Goal: Navigation & Orientation: Understand site structure

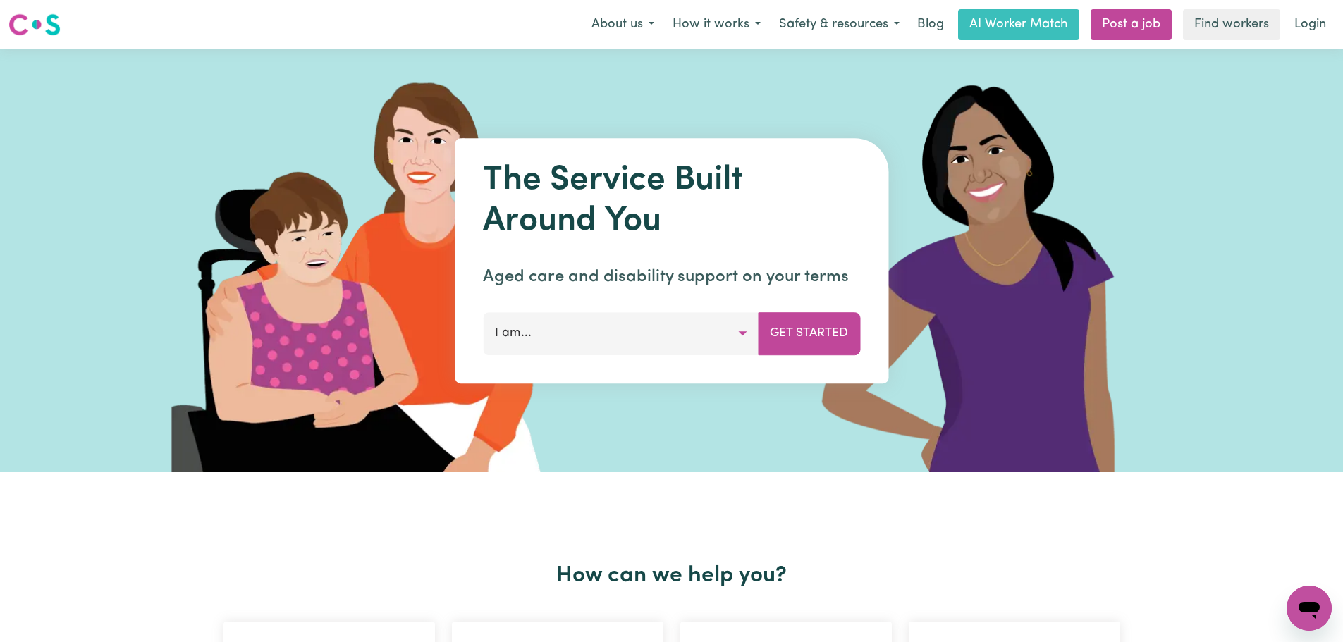
click at [54, 18] on img at bounding box center [34, 24] width 52 height 25
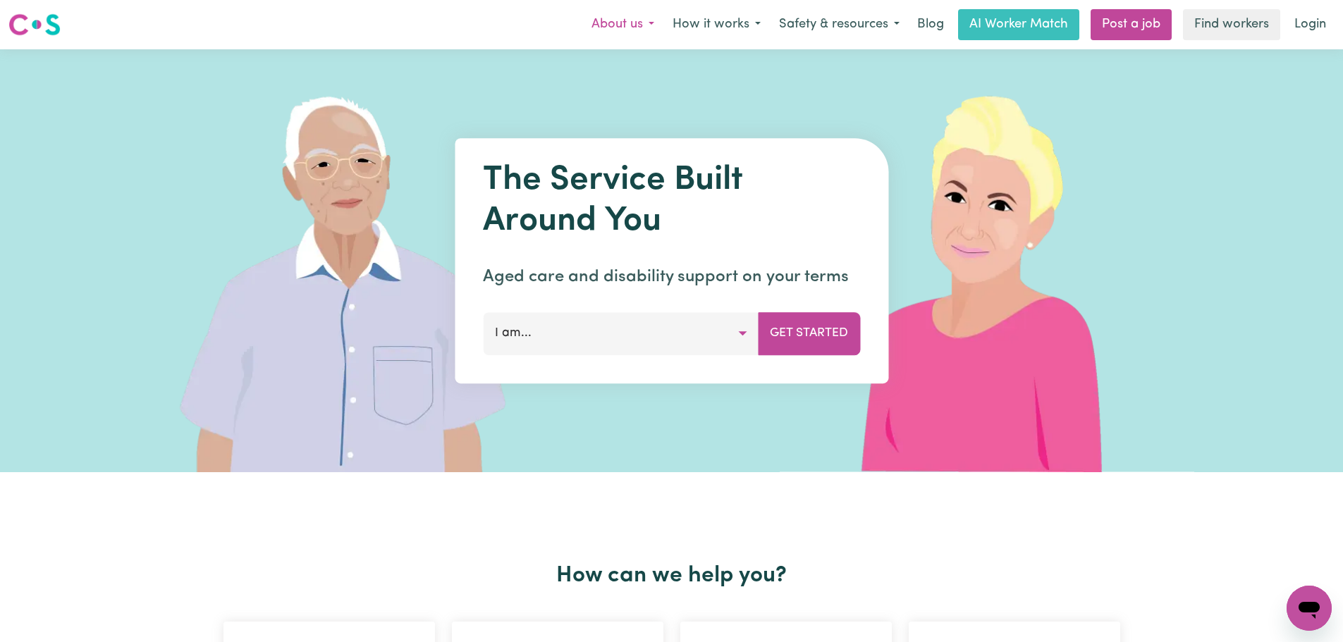
click at [608, 27] on button "About us" at bounding box center [622, 25] width 81 height 30
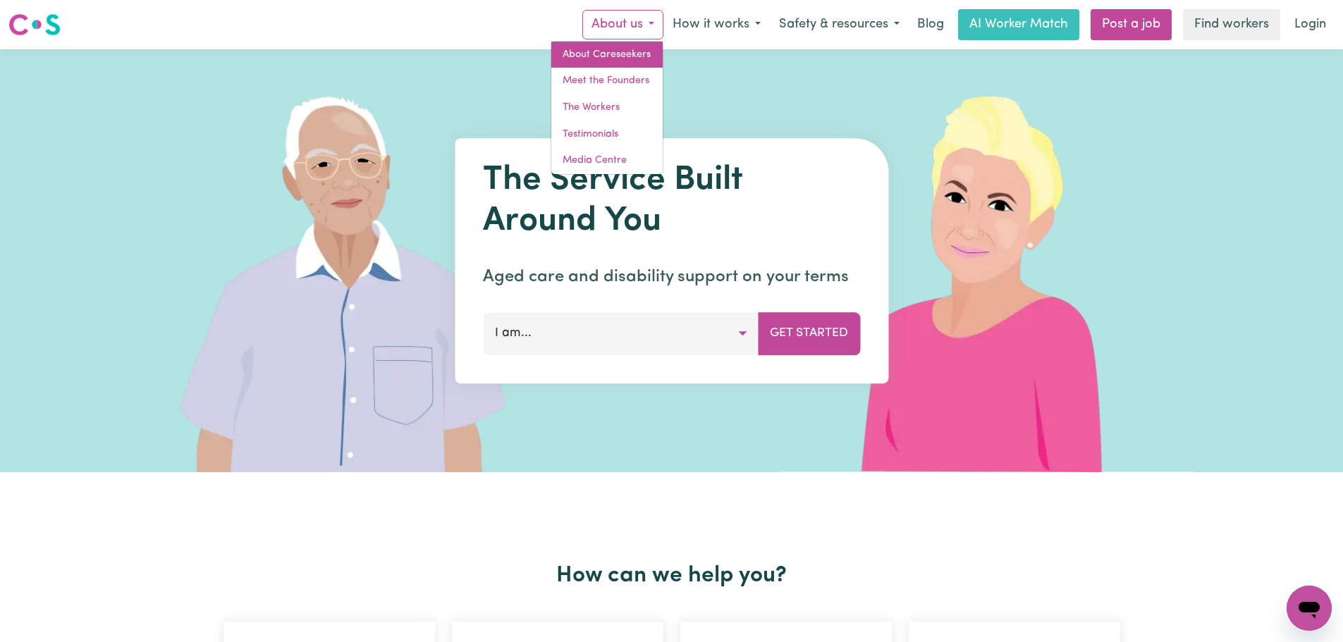
click at [603, 46] on link "About Careseekers" at bounding box center [606, 55] width 111 height 27
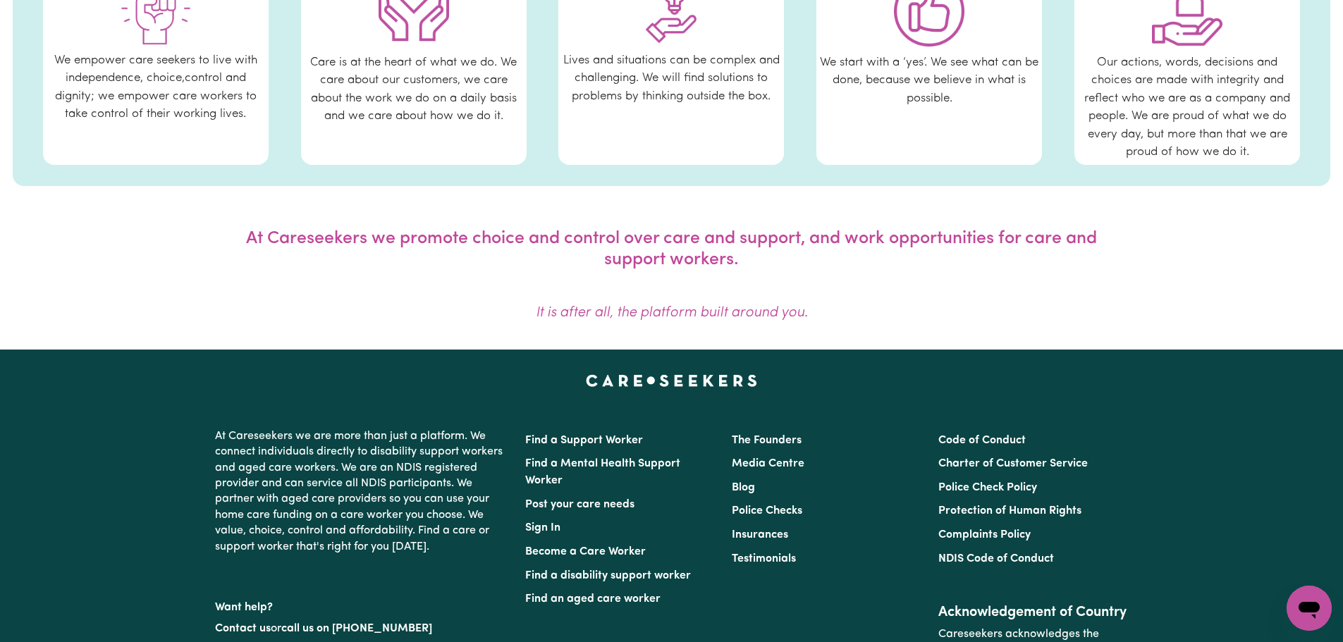
scroll to position [921, 0]
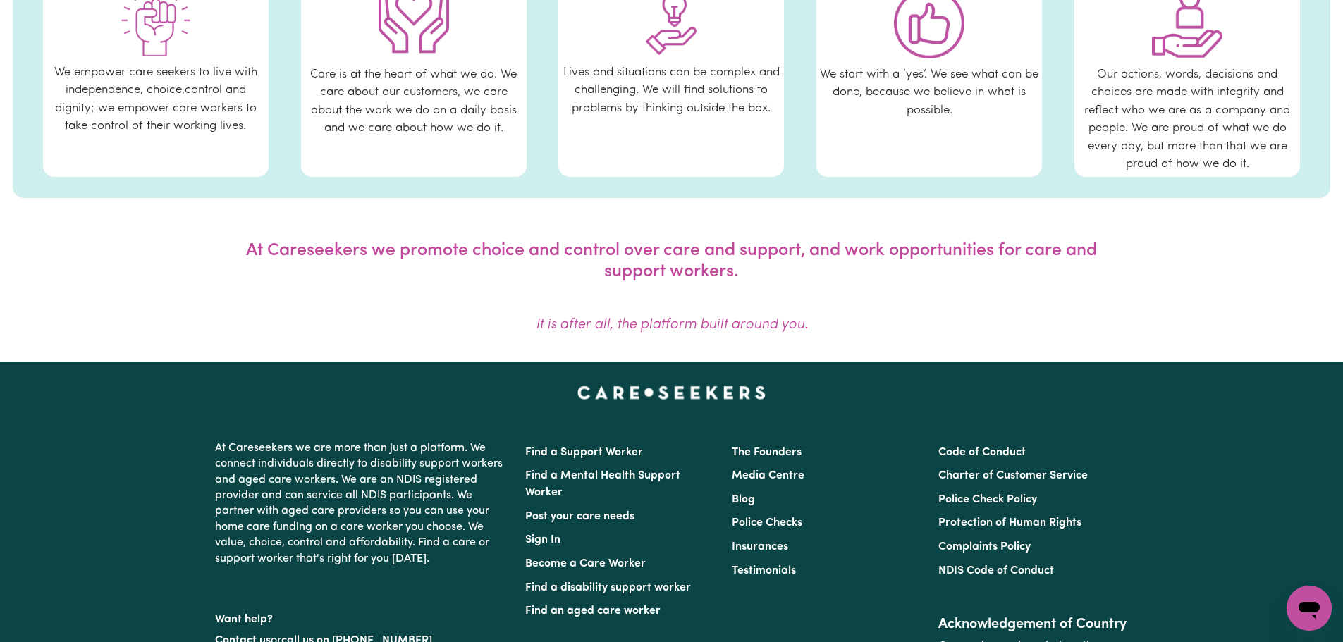
click at [715, 398] on img "Careseekers home page" at bounding box center [671, 393] width 188 height 14
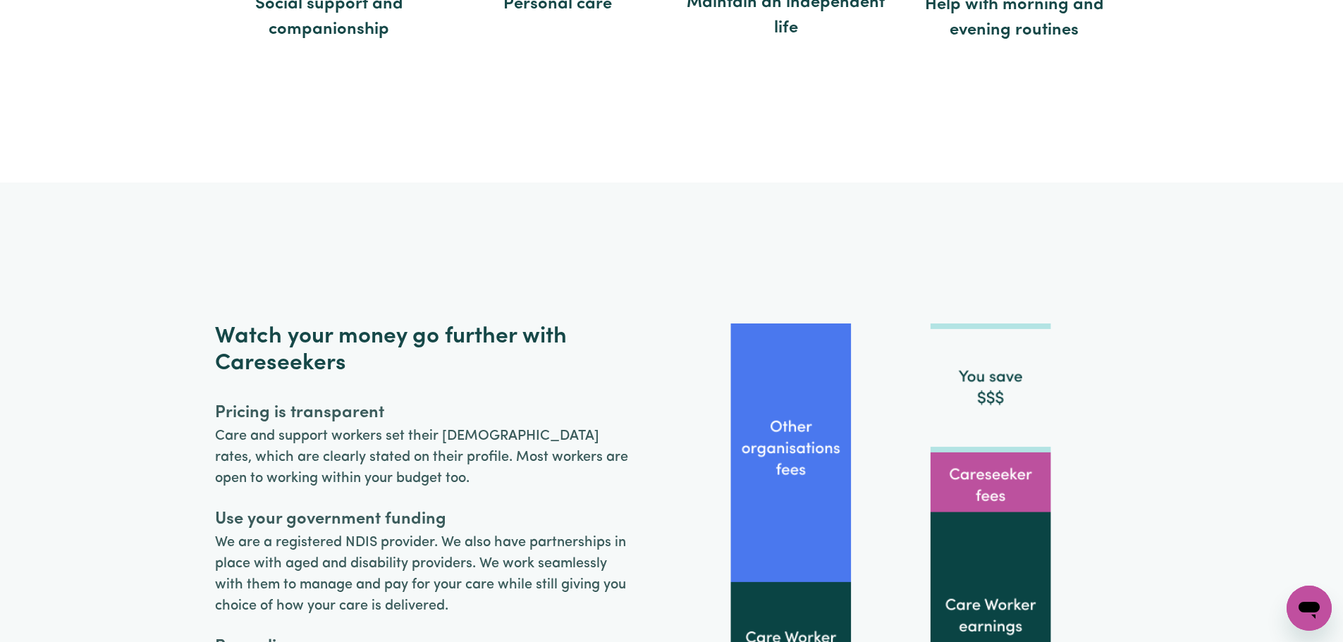
scroll to position [3524, 0]
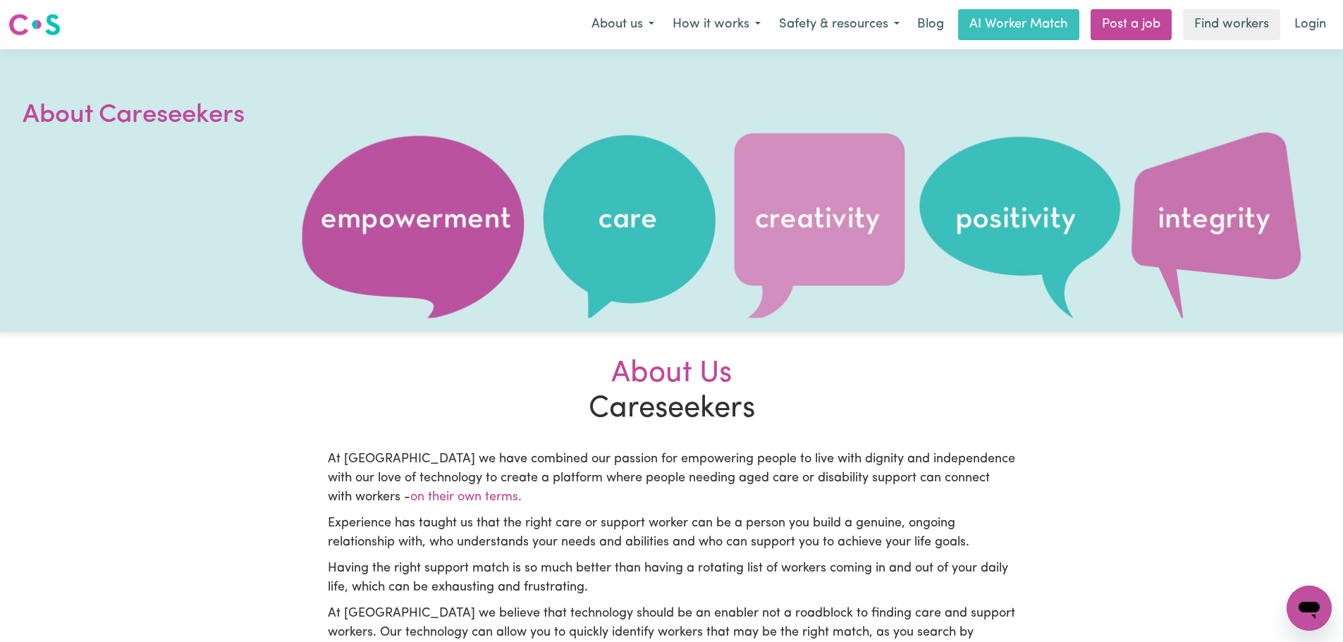
click at [47, 30] on img at bounding box center [34, 24] width 52 height 25
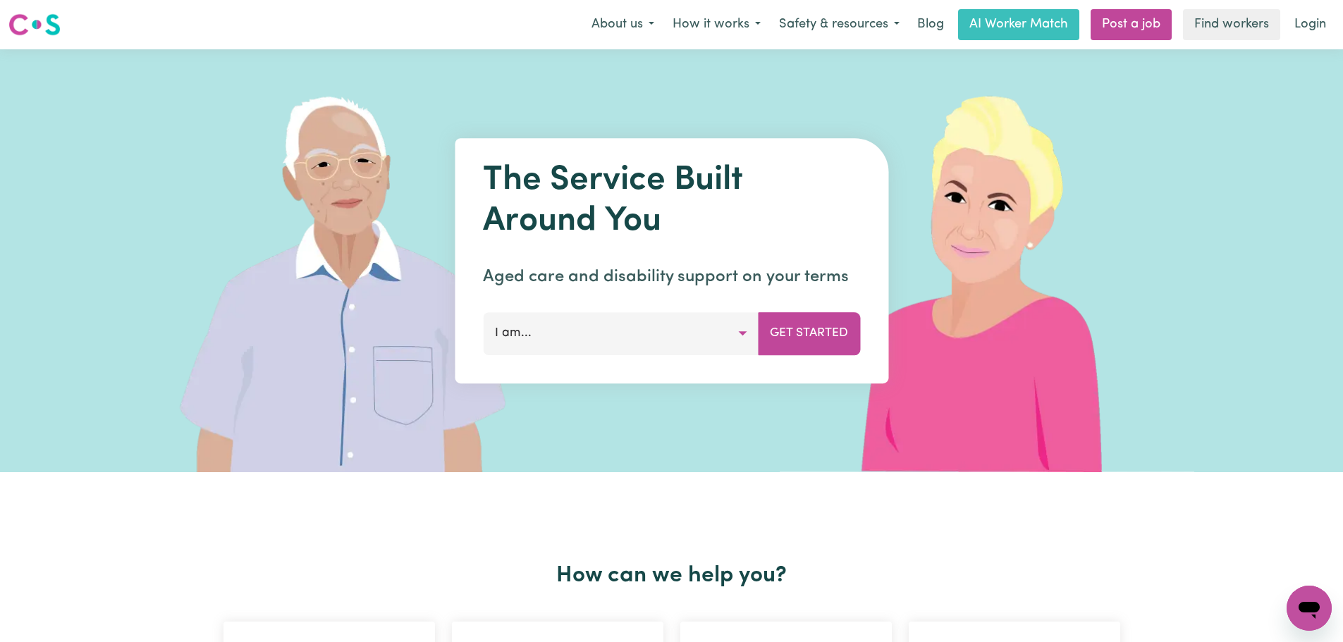
click at [20, 8] on nav "Menu About us How it works Safety & resources Blog AI Worker Match Post a job F…" at bounding box center [671, 24] width 1343 height 49
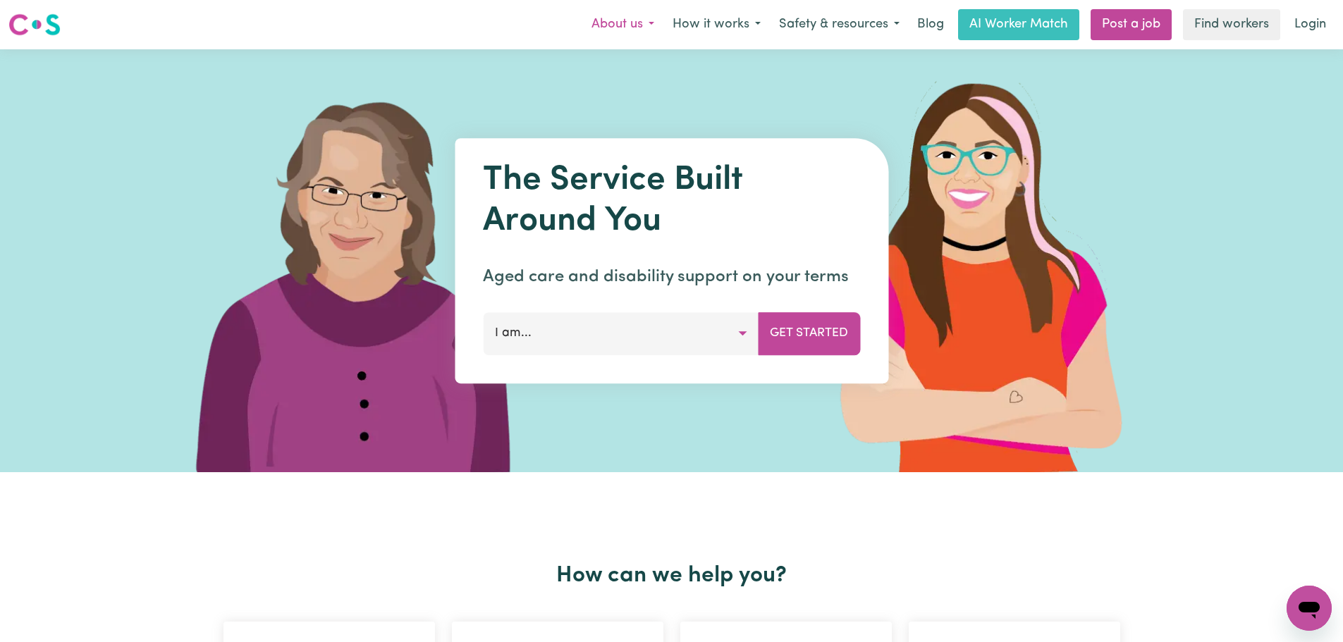
click at [631, 23] on button "About us" at bounding box center [622, 25] width 81 height 30
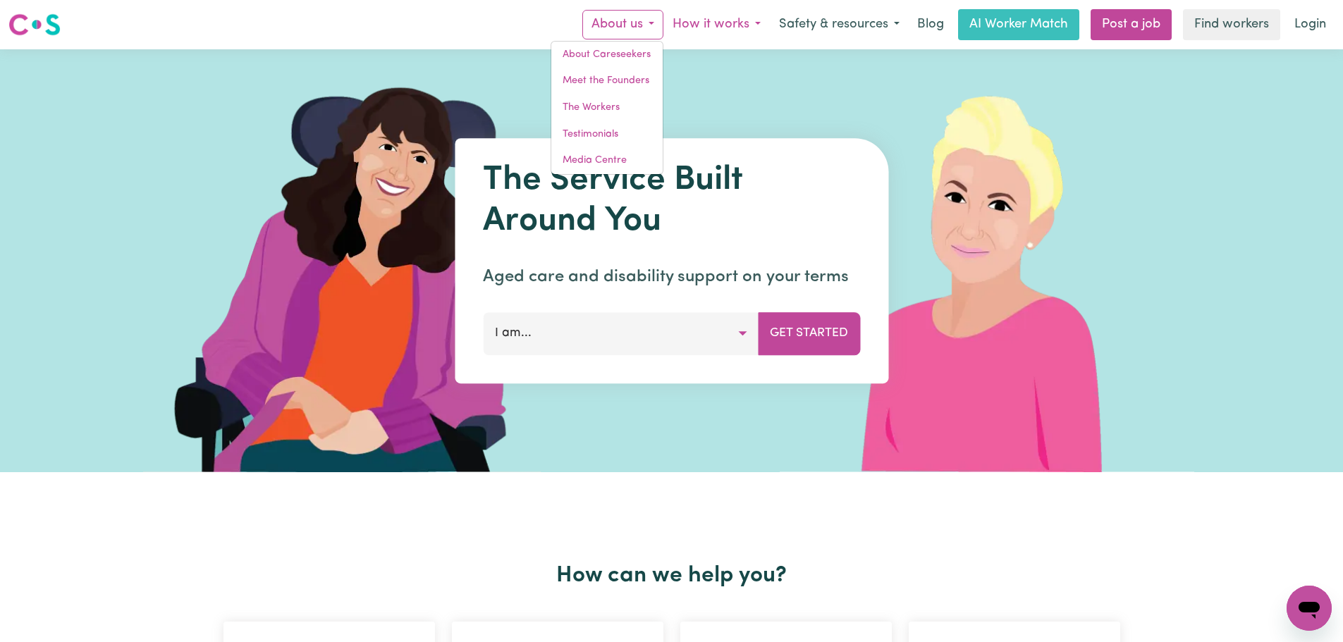
click at [704, 21] on button "How it works" at bounding box center [716, 25] width 106 height 30
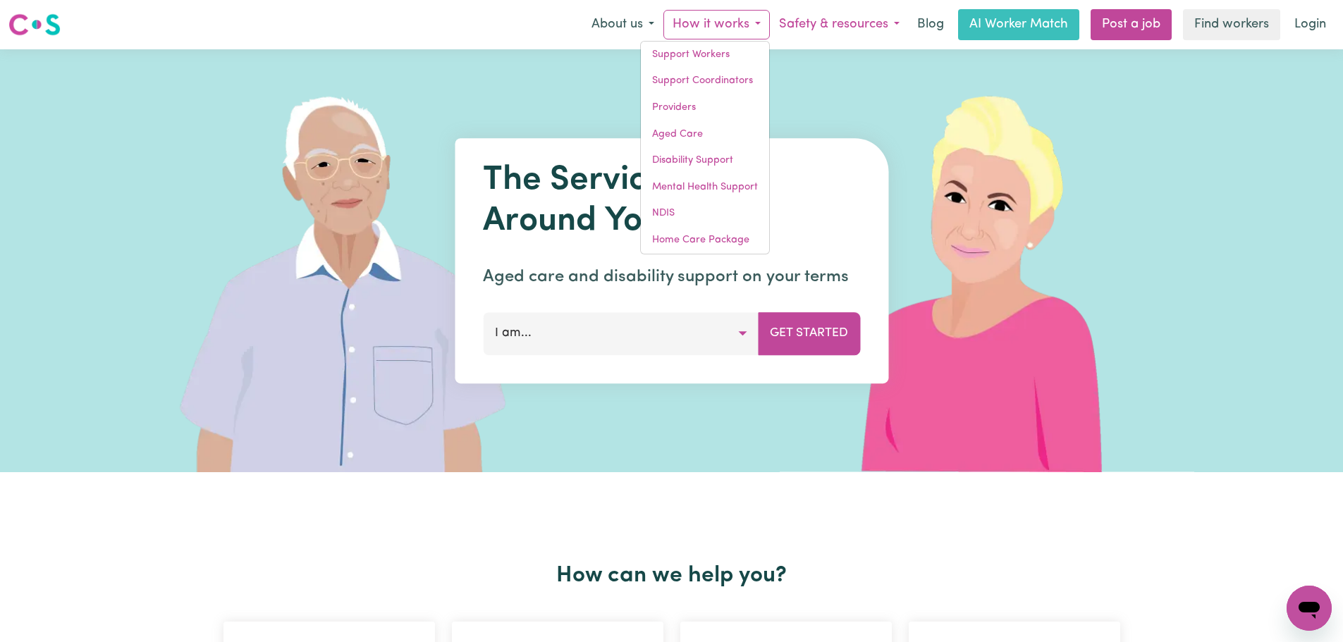
click at [789, 28] on button "Safety & resources" at bounding box center [839, 25] width 139 height 30
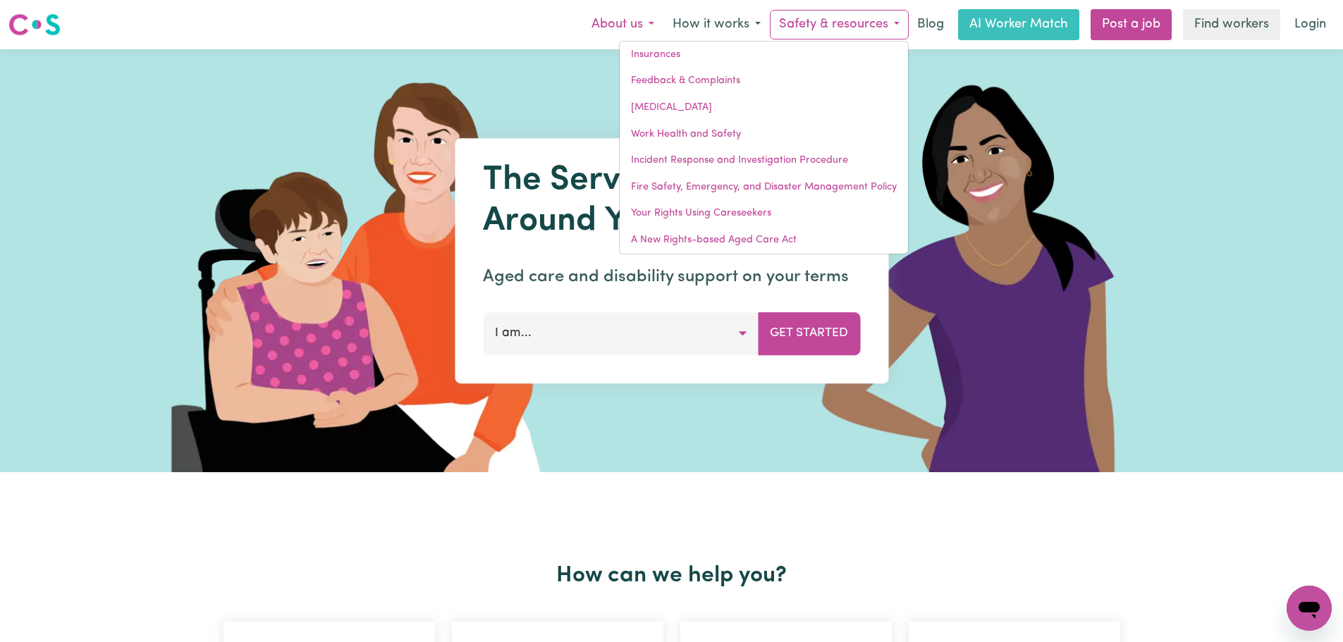
click at [616, 24] on button "About us" at bounding box center [622, 25] width 81 height 30
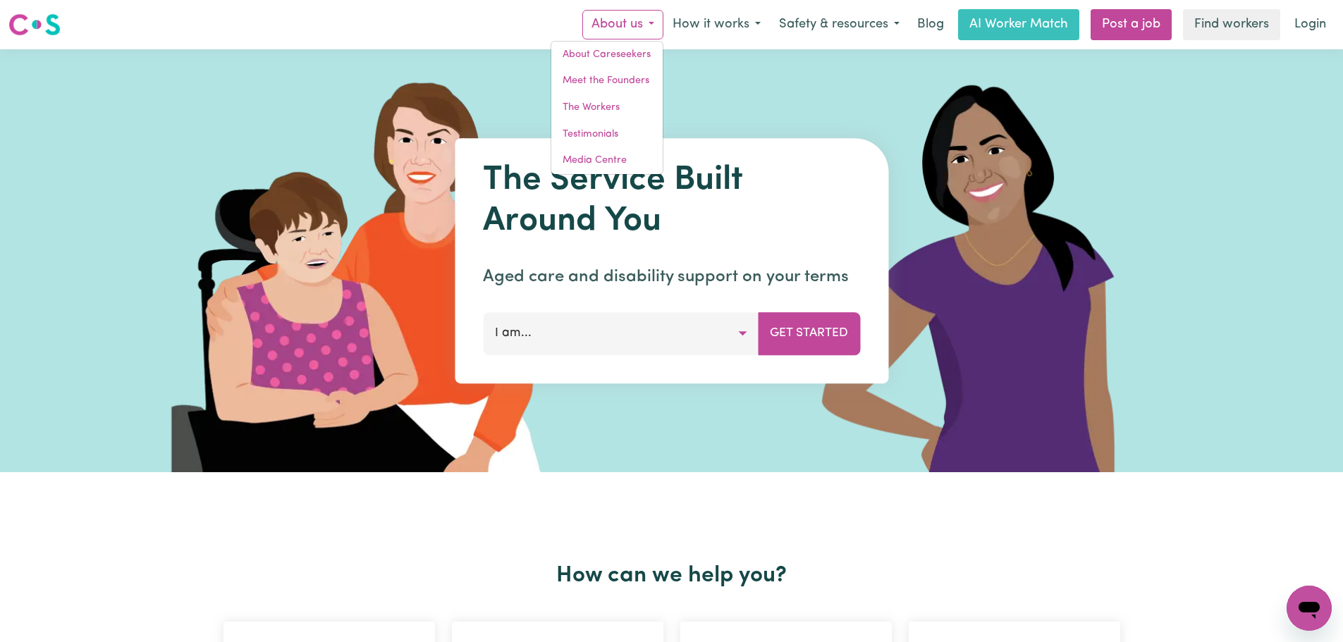
click at [29, 31] on img at bounding box center [34, 24] width 52 height 25
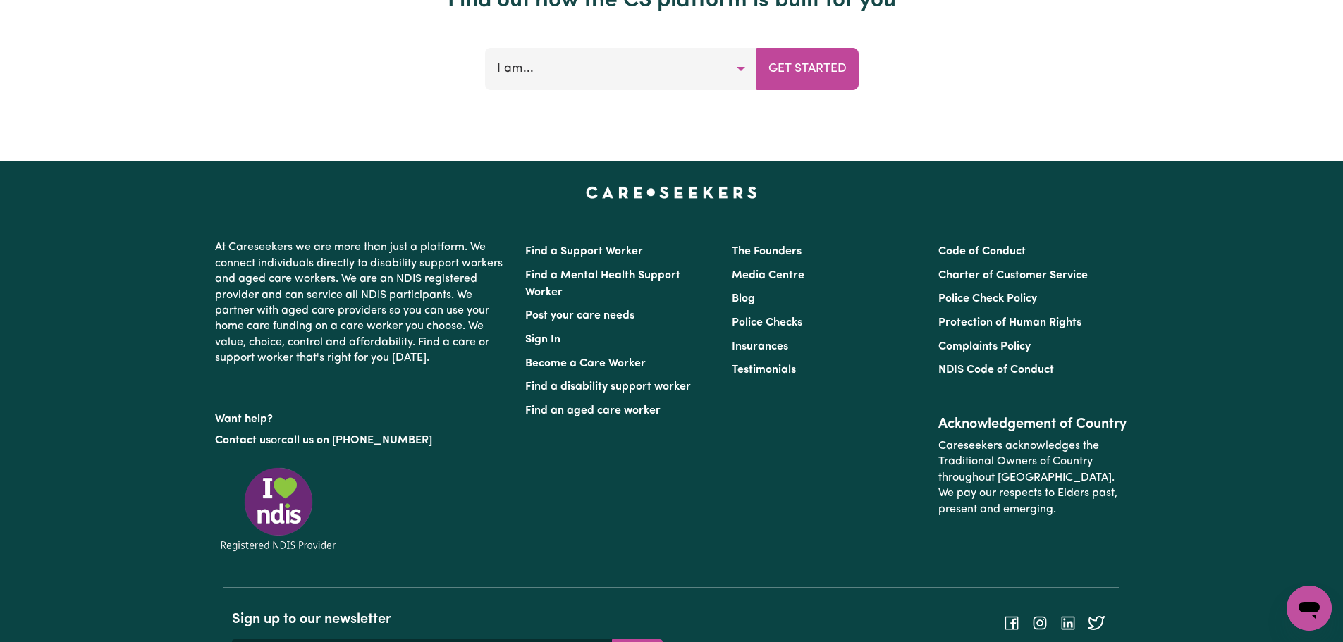
scroll to position [6031, 0]
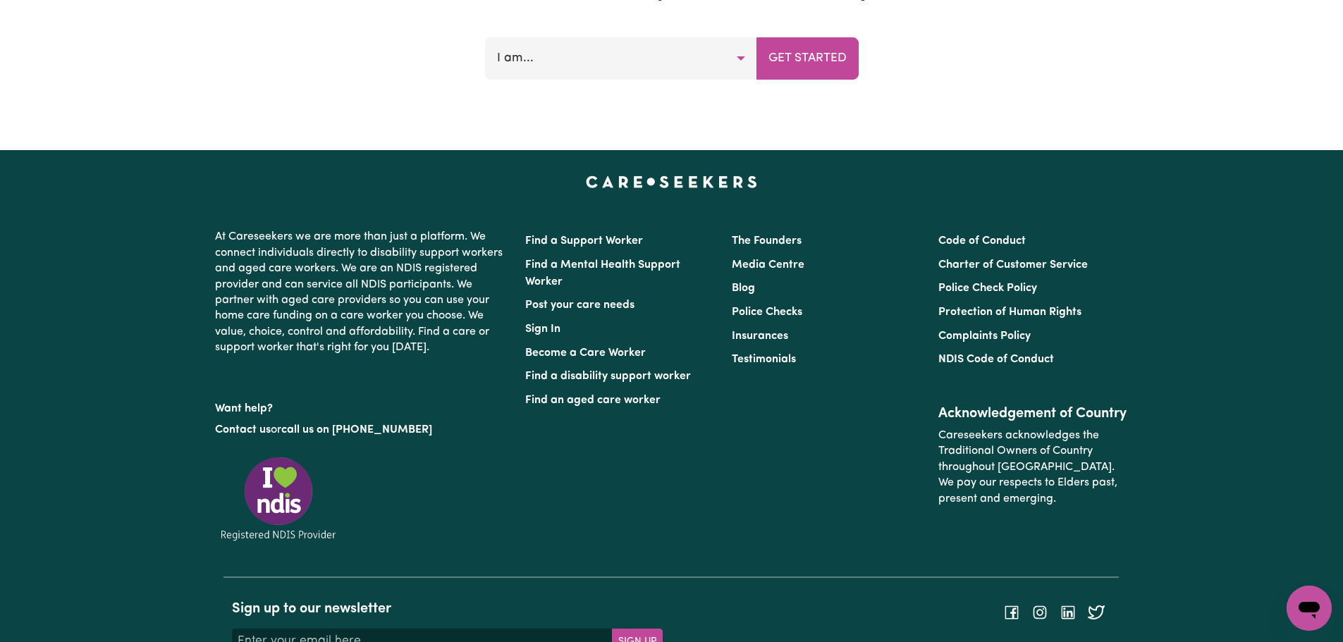
click at [306, 490] on img at bounding box center [278, 499] width 127 height 88
